Goal: Find specific page/section: Find specific page/section

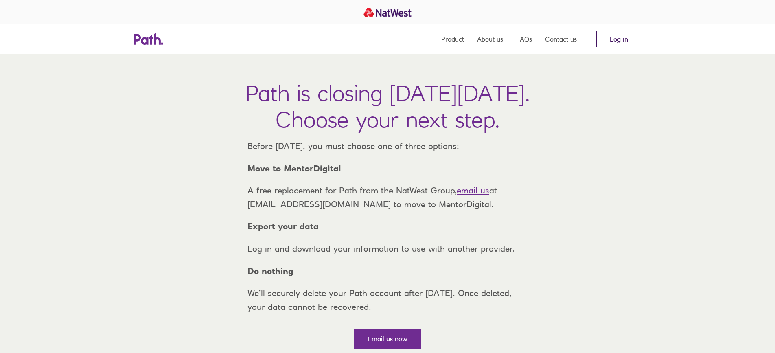
click at [618, 41] on link "Log in" at bounding box center [618, 39] width 45 height 16
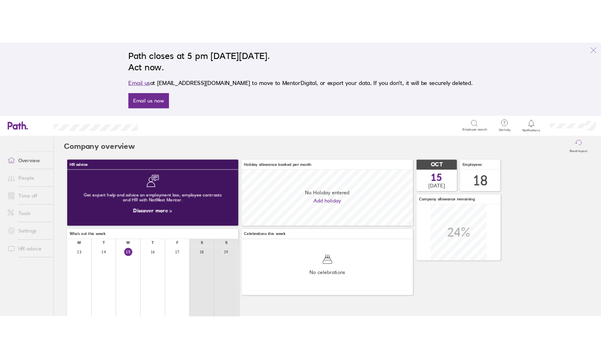
scroll to position [72, 221]
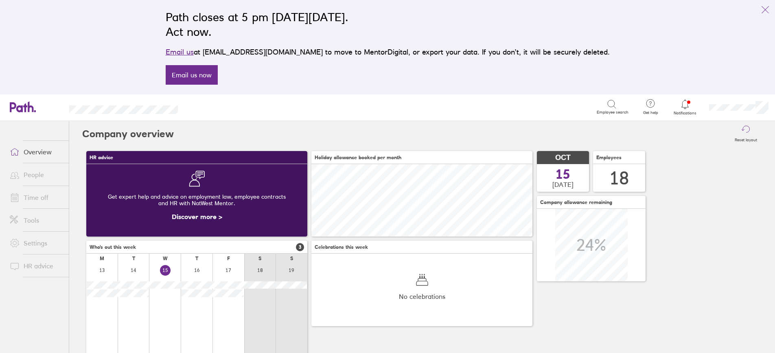
click at [36, 174] on link "People" at bounding box center [36, 174] width 66 height 16
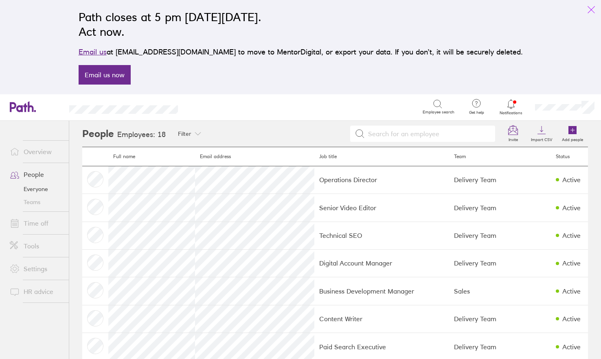
click at [591, 9] on icon "link" at bounding box center [591, 10] width 7 height 7
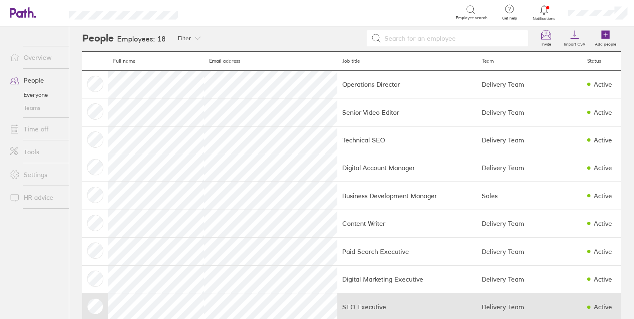
scroll to position [2, 0]
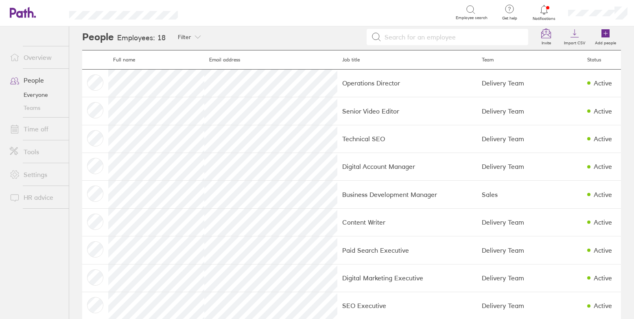
click at [39, 129] on link "Time off" at bounding box center [36, 129] width 66 height 16
